Goal: Transaction & Acquisition: Purchase product/service

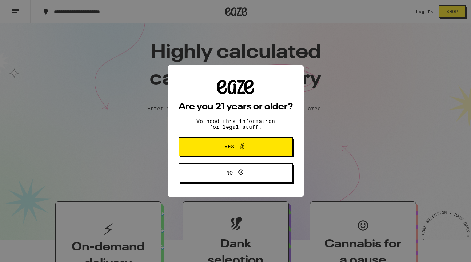
click at [264, 149] on button "Yes" at bounding box center [235, 146] width 114 height 19
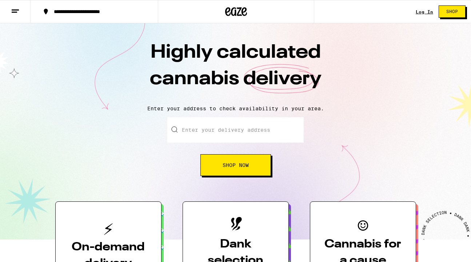
click at [413, 12] on link "Log In" at bounding box center [423, 11] width 17 height 5
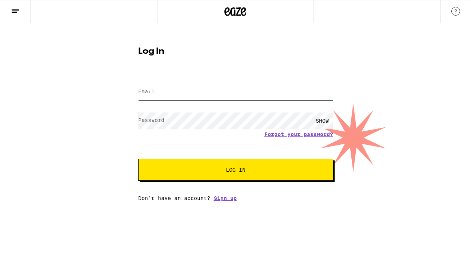
click at [249, 93] on input "Email" at bounding box center [235, 92] width 195 height 16
type input "[PERSON_NAME][EMAIL_ADDRESS][PERSON_NAME][DOMAIN_NAME]"
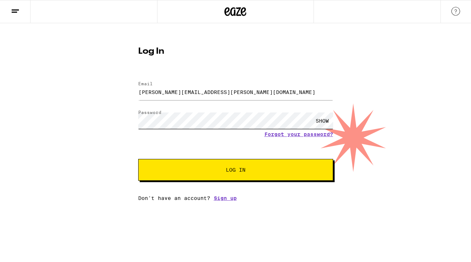
click at [138, 159] on button "Log In" at bounding box center [235, 170] width 195 height 22
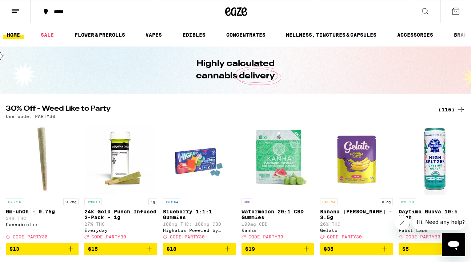
click at [68, 9] on div "*****" at bounding box center [98, 11] width 97 height 5
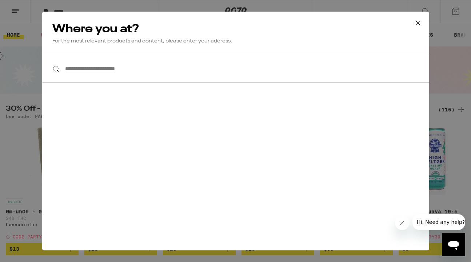
click at [103, 65] on input "**********" at bounding box center [235, 69] width 387 height 28
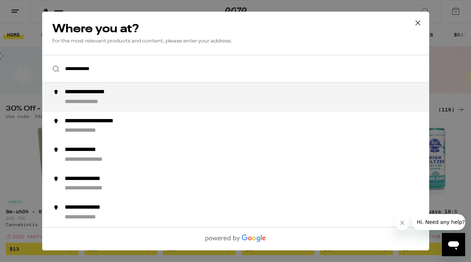
click at [90, 98] on div "**********" at bounding box center [249, 97] width 371 height 17
type input "**********"
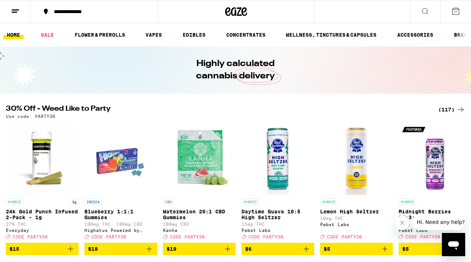
click at [413, 10] on icon at bounding box center [425, 11] width 9 height 9
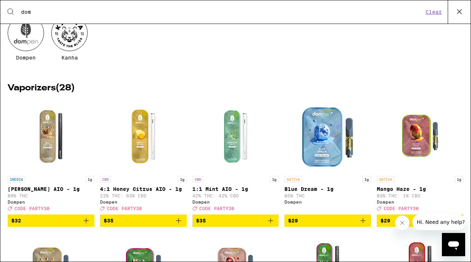
scroll to position [51, 0]
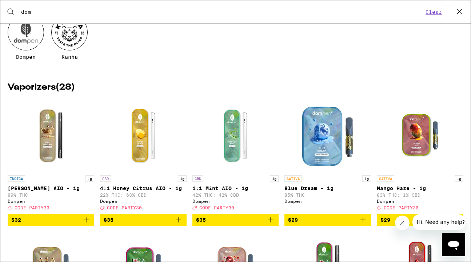
type input "dom"
click at [85, 221] on icon "Add to bag" at bounding box center [86, 220] width 9 height 9
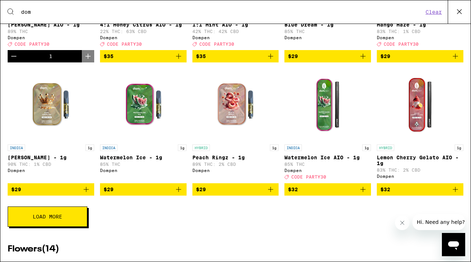
scroll to position [225, 0]
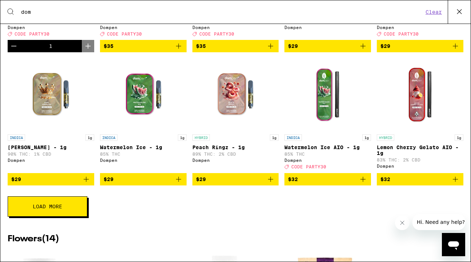
click at [360, 182] on icon "Add to bag" at bounding box center [362, 179] width 5 height 5
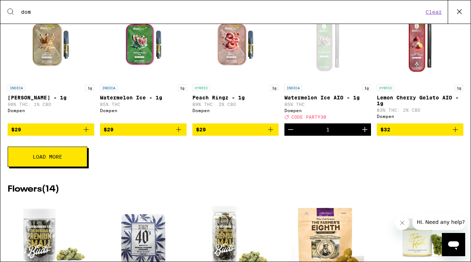
scroll to position [289, 0]
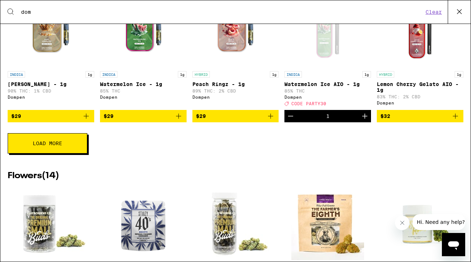
click at [62, 146] on span "Load More" at bounding box center [47, 143] width 29 height 5
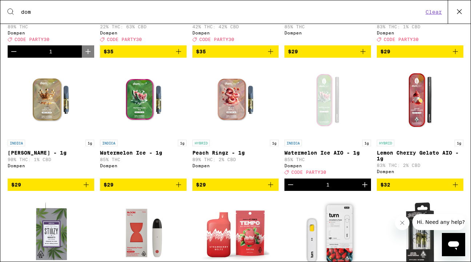
scroll to position [0, 0]
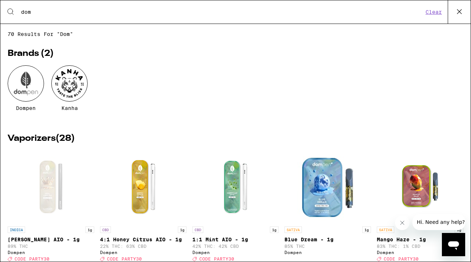
click at [413, 9] on icon at bounding box center [459, 11] width 11 height 11
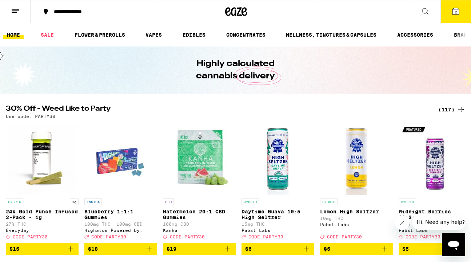
click at [413, 13] on span "2" at bounding box center [455, 12] width 2 height 4
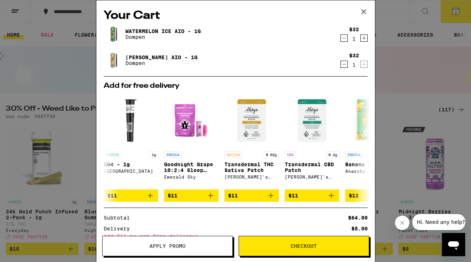
click at [194, 245] on span "Apply Promo" at bounding box center [167, 246] width 130 height 5
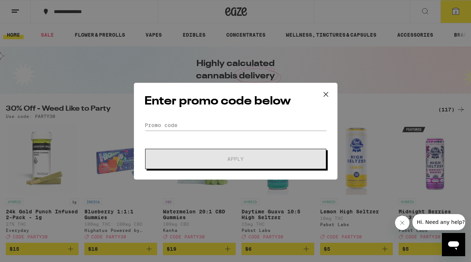
click at [201, 113] on div "Enter promo code below Promo Code Apply" at bounding box center [236, 131] width 204 height 97
click at [201, 122] on input "Promo Code" at bounding box center [235, 125] width 182 height 11
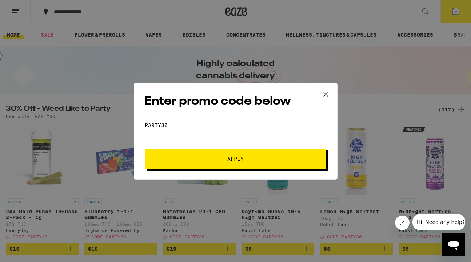
type input "party30"
click at [191, 160] on span "Apply" at bounding box center [235, 159] width 131 height 5
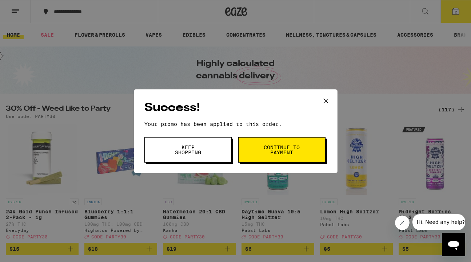
click at [261, 157] on button "Continue to payment" at bounding box center [281, 149] width 87 height 25
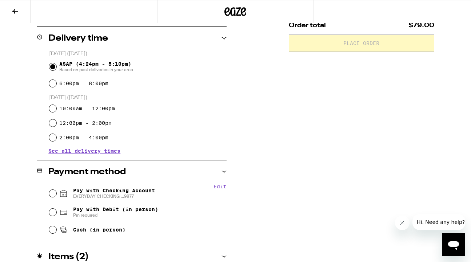
scroll to position [181, 0]
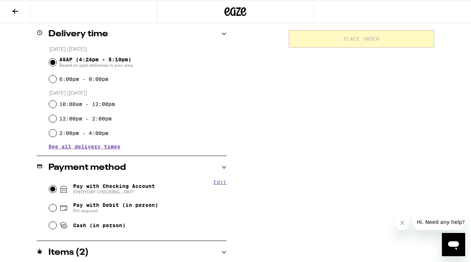
click at [51, 188] on input "Pay with Checking Account EVERYDAY CHECKING ...9877" at bounding box center [52, 189] width 7 height 7
radio input "true"
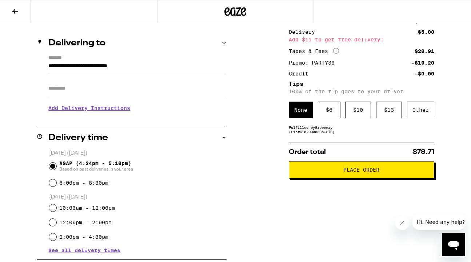
scroll to position [53, 0]
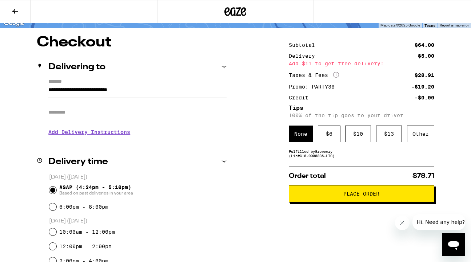
click at [330, 148] on div "Subtotal $64.00 Delivery $5.00 Add $11 to get free delivery! Taxes & Fees More …" at bounding box center [361, 252] width 145 height 434
click at [330, 135] on div "$ 6" at bounding box center [329, 134] width 23 height 17
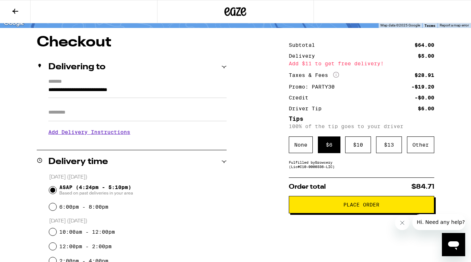
click at [341, 205] on button "Place Order" at bounding box center [361, 204] width 145 height 17
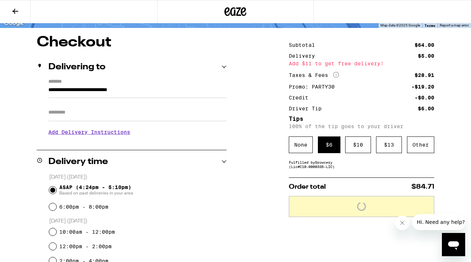
scroll to position [76, 0]
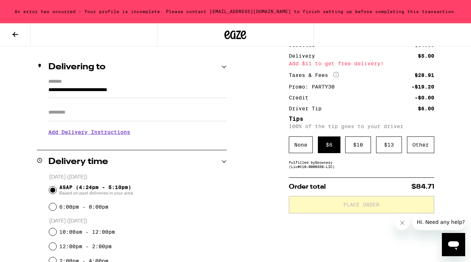
click at [219, 9] on div "An error has occurred - Your profile is incomplete. Please contact [EMAIL_ADDRE…" at bounding box center [235, 11] width 471 height 23
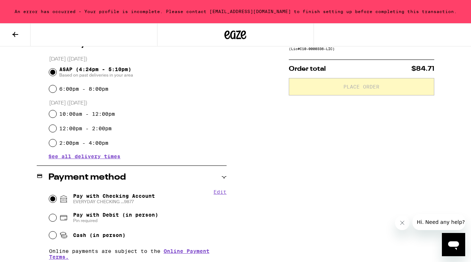
scroll to position [197, 0]
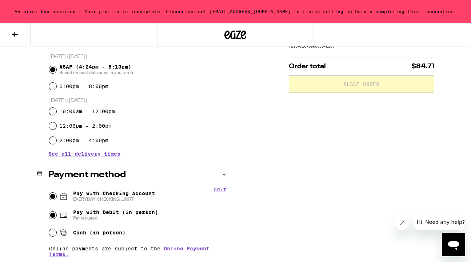
click at [53, 216] on input "Pay with Debit (in person) Pin required" at bounding box center [52, 215] width 7 height 7
radio input "true"
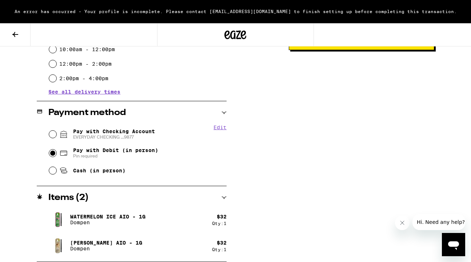
scroll to position [0, 0]
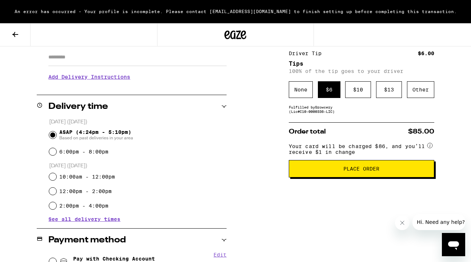
click at [309, 172] on span "Place Order" at bounding box center [361, 168] width 133 height 5
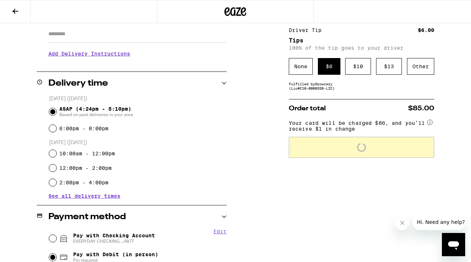
scroll to position [108, 0]
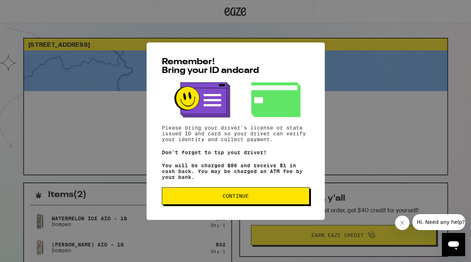
click at [231, 209] on div "Remember! Bring your ID and card Please bring your driver's license or state is…" at bounding box center [235, 132] width 178 height 178
click at [228, 202] on button "Continue" at bounding box center [236, 196] width 148 height 17
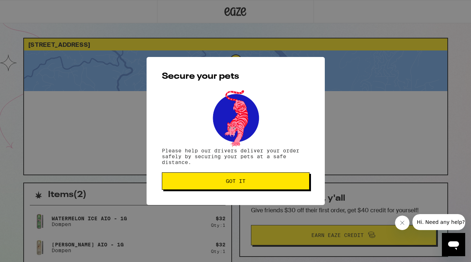
click at [192, 184] on span "Got it" at bounding box center [235, 181] width 135 height 5
